Goal: Information Seeking & Learning: Learn about a topic

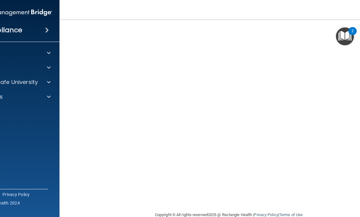
scroll to position [25, 0]
click at [37, 81] on div "OfficeSafe University" at bounding box center [3, 82] width 76 height 7
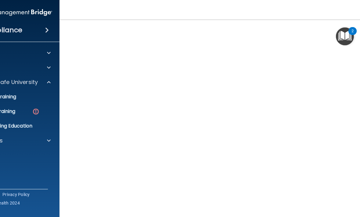
click at [31, 112] on div "OSHA Training" at bounding box center [7, 112] width 83 height 6
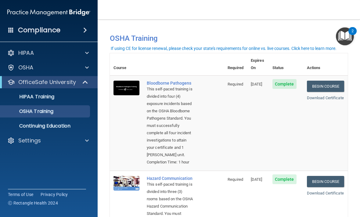
click at [52, 106] on link "OSHA Training" at bounding box center [42, 111] width 96 height 12
click at [70, 98] on div "HIPAA Training" at bounding box center [45, 97] width 83 height 6
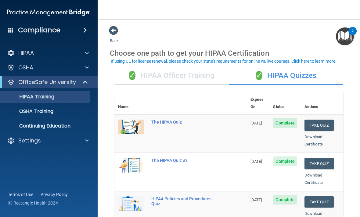
click at [207, 73] on div "✓ HIPAA Officer Training" at bounding box center [171, 76] width 114 height 18
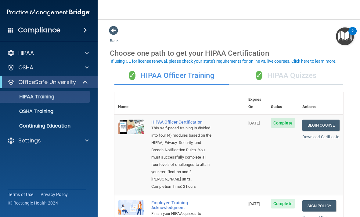
click at [298, 74] on div "✓ HIPAA Quizzes" at bounding box center [286, 76] width 114 height 18
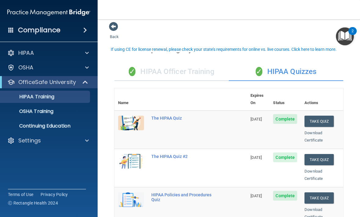
scroll to position [5, 0]
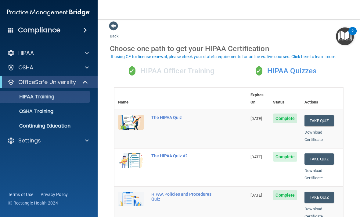
click at [200, 73] on div "✓ HIPAA Officer Training" at bounding box center [171, 71] width 114 height 18
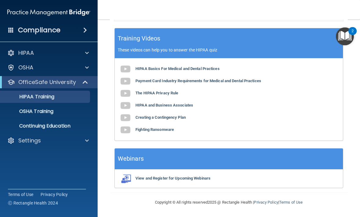
scroll to position [255, 0]
click at [196, 199] on div "Copyright © All rights reserved 2025 @ Rectangle Health | Privacy Policy | Term…" at bounding box center [228, 203] width 223 height 20
click at [10, 212] on div "Compliance HIPAA Documents and Policies Report an Incident Business Associates …" at bounding box center [49, 108] width 98 height 217
